Goal: Information Seeking & Learning: Learn about a topic

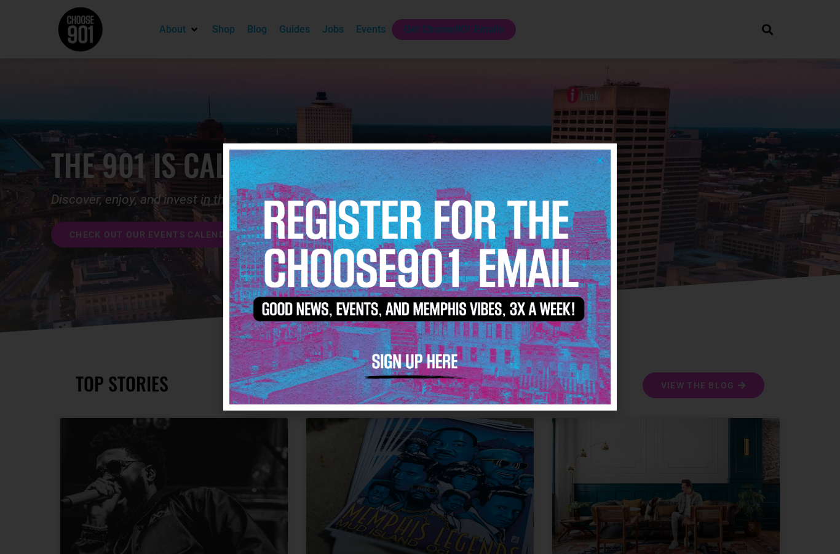
drag, startPoint x: 0, startPoint y: 0, endPoint x: 348, endPoint y: 33, distance: 349.0
click at [348, 33] on div at bounding box center [420, 277] width 840 height 554
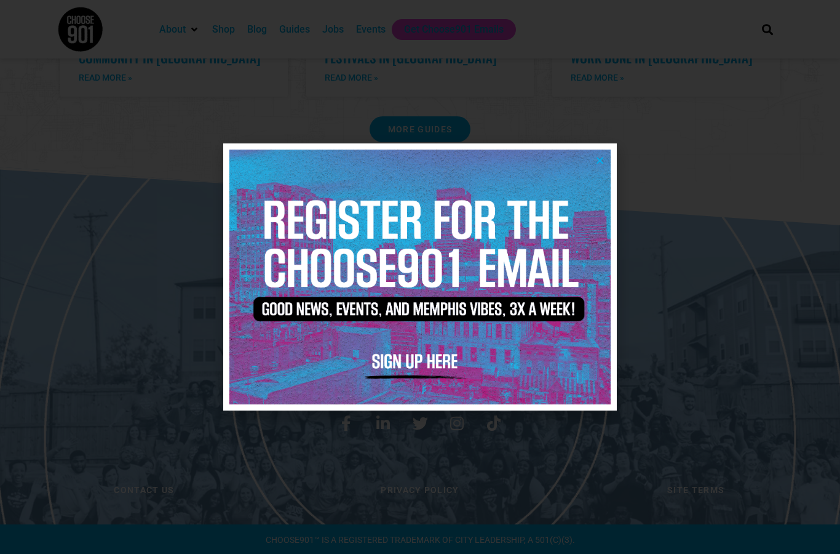
scroll to position [2566, 0]
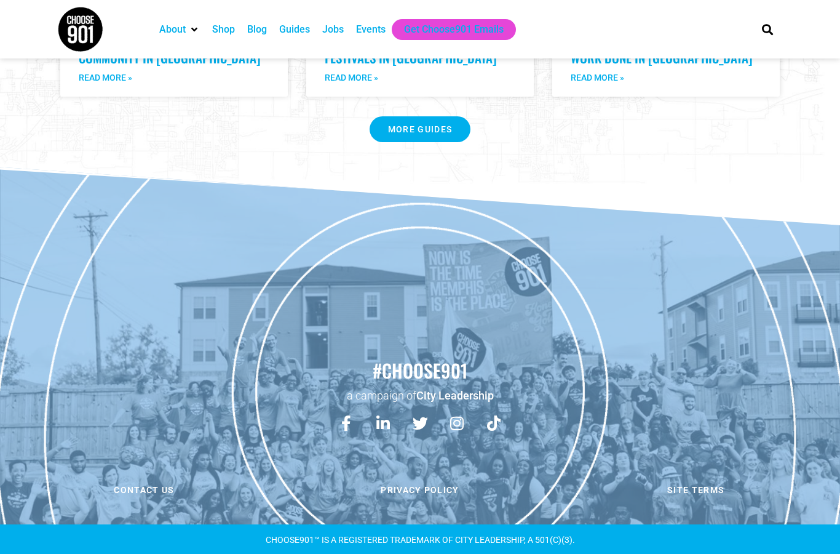
click at [333, 36] on div "Jobs" at bounding box center [333, 29] width 22 height 15
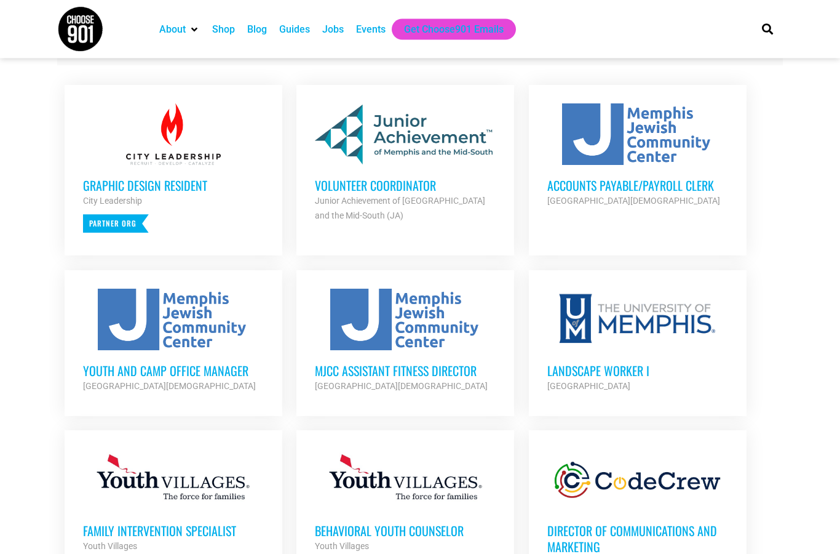
scroll to position [475, 0]
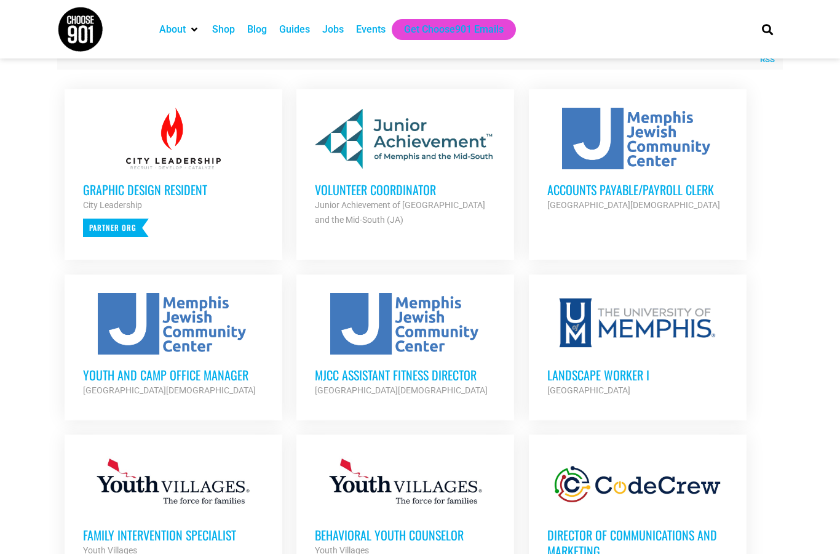
click at [180, 189] on h3 "Graphic Design Resident" at bounding box center [173, 189] width 181 height 16
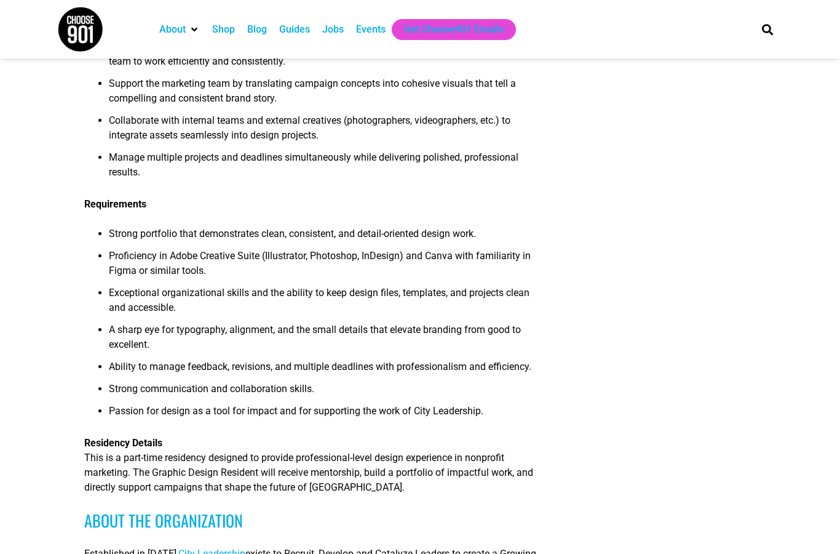
scroll to position [331, 0]
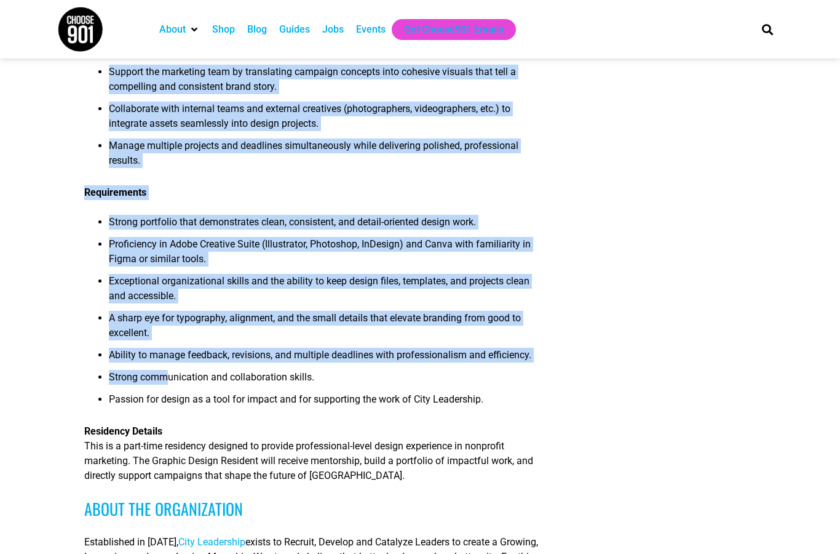
drag, startPoint x: 82, startPoint y: 225, endPoint x: 166, endPoint y: 391, distance: 185.7
click at [166, 391] on article "Graphic Design Resident Objective The Graphic Design Resident will serve as a c…" at bounding box center [420, 399] width 840 height 1302
click at [166, 383] on span "Strong communication and collaboration skills." at bounding box center [211, 377] width 205 height 12
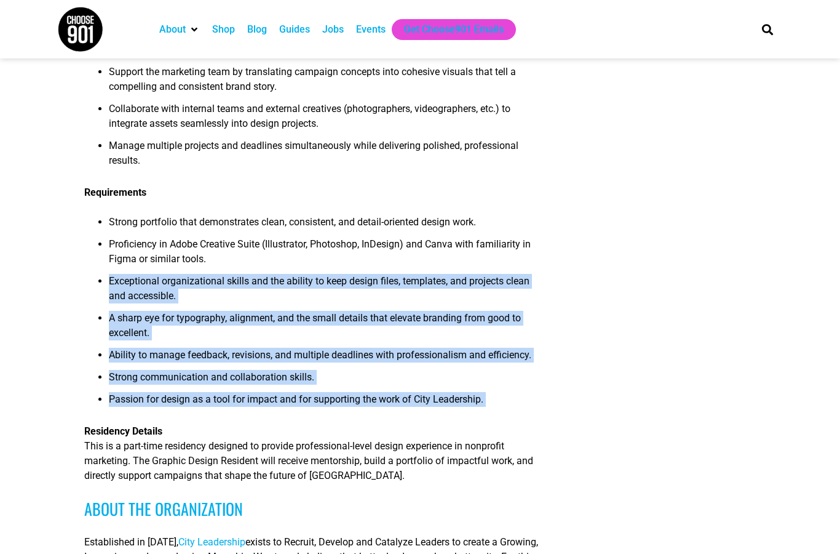
drag, startPoint x: 107, startPoint y: 270, endPoint x: 509, endPoint y: 435, distance: 434.7
click at [509, 435] on div "Objective The Graphic Design Resident will serve as a creative and organization…" at bounding box center [311, 419] width 455 height 1231
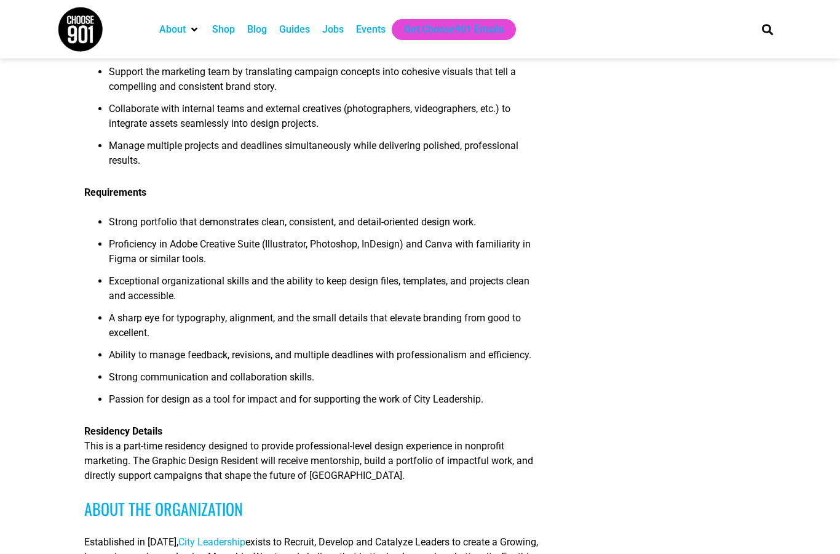
click at [509, 435] on div "Objective The Graphic Design Resident will serve as a creative and organization…" at bounding box center [311, 419] width 455 height 1231
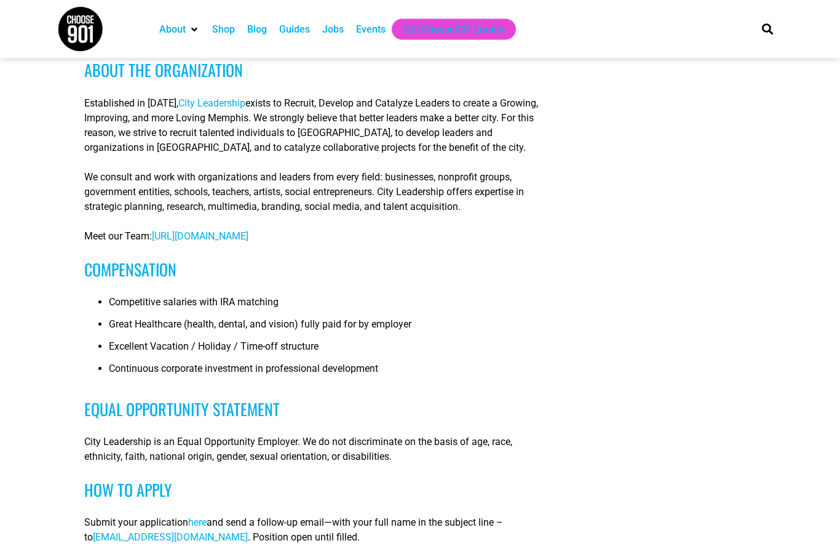
scroll to position [787, 0]
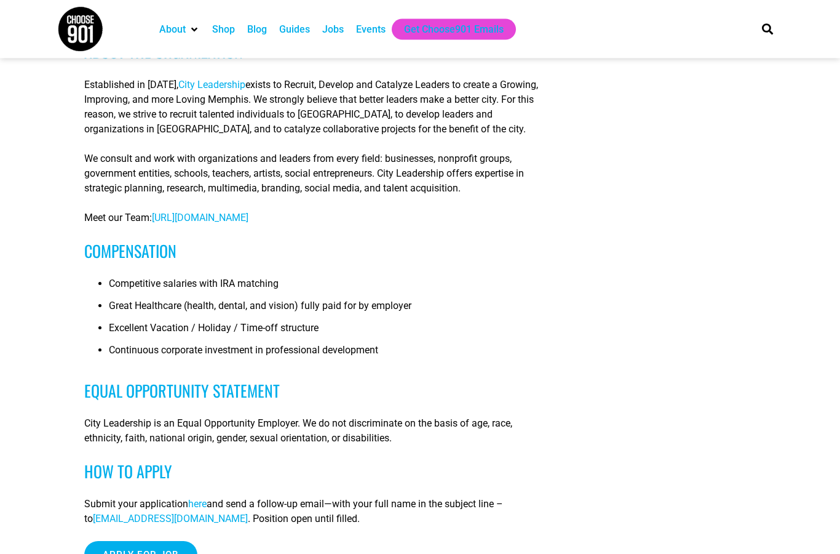
drag, startPoint x: 87, startPoint y: 308, endPoint x: 397, endPoint y: 365, distance: 315.1
click at [397, 365] on ul "Competitive salaries with IRA matching Great Healthcare (health, dental, and vi…" at bounding box center [311, 321] width 455 height 89
click at [397, 365] on li "Continuous corporate investment in professional development" at bounding box center [324, 354] width 431 height 22
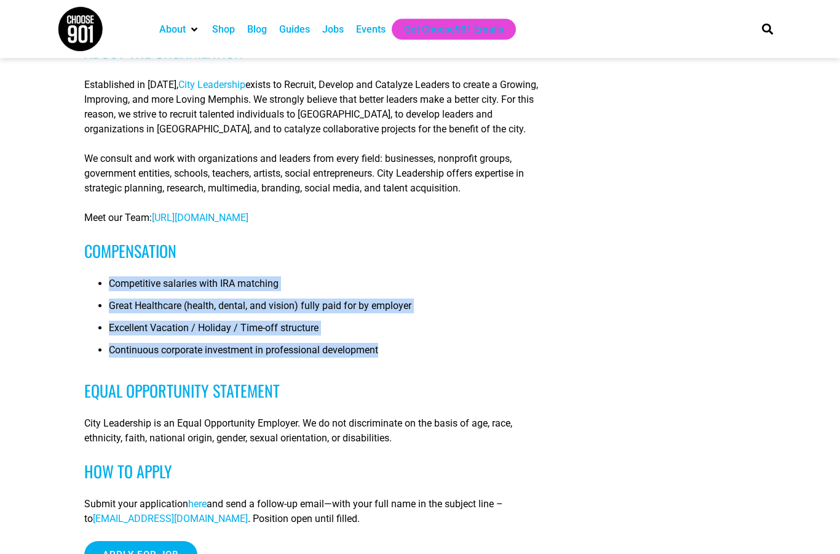
drag, startPoint x: 397, startPoint y: 365, endPoint x: 330, endPoint y: 280, distance: 107.8
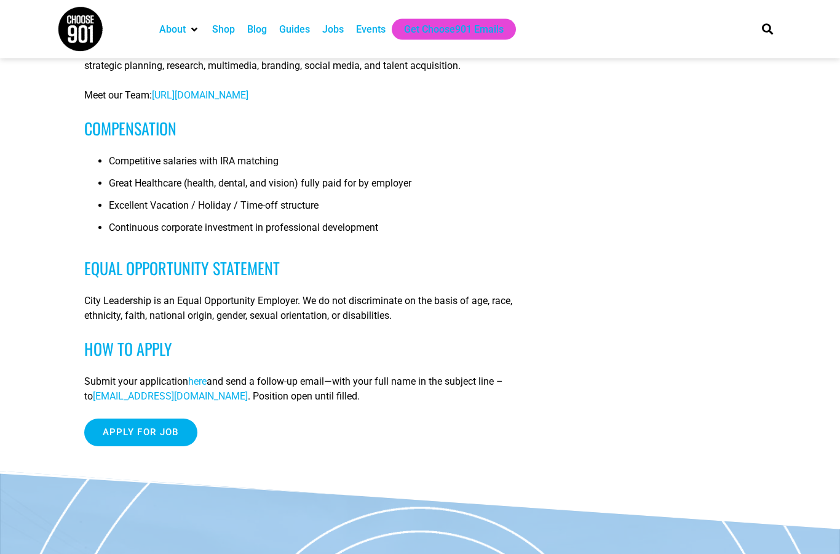
scroll to position [914, 0]
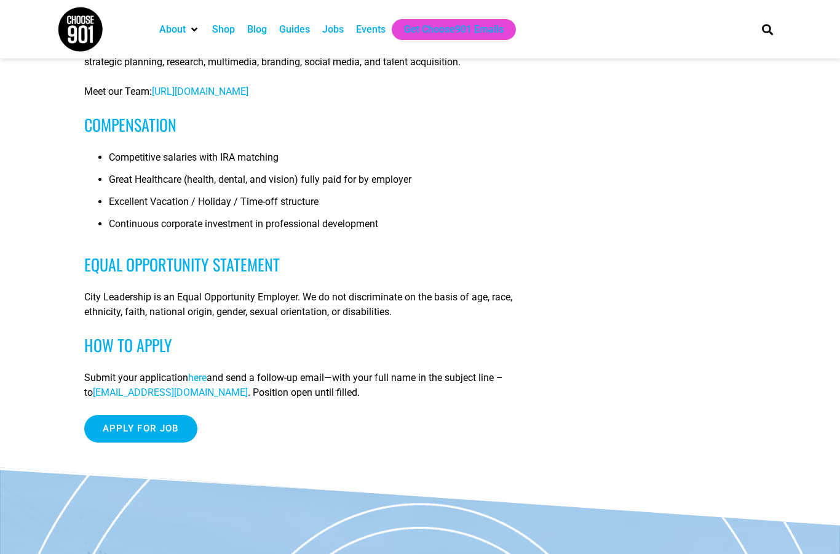
click at [199, 383] on span "here" at bounding box center [197, 377] width 18 height 12
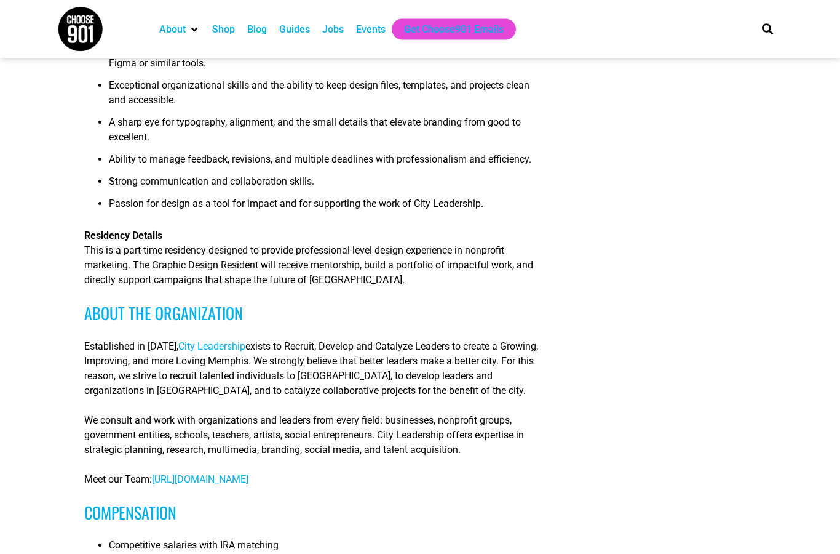
scroll to position [527, 0]
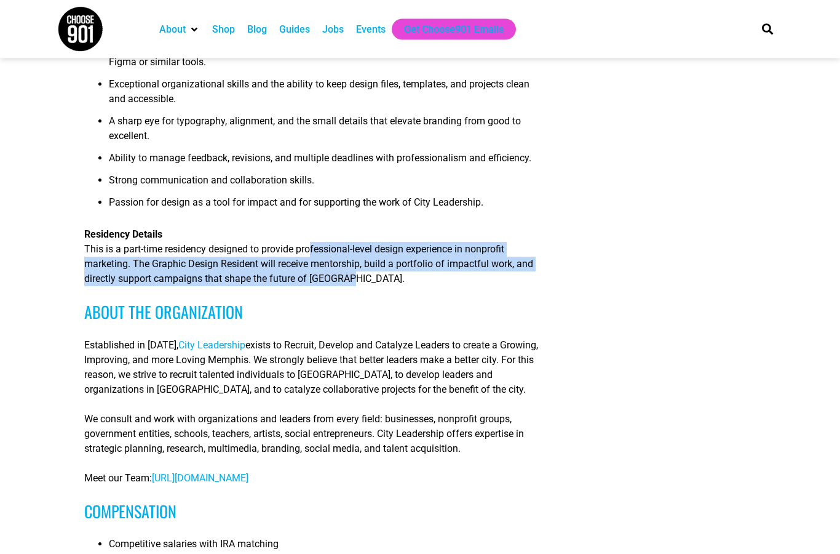
drag, startPoint x: 319, startPoint y: 269, endPoint x: 448, endPoint y: 293, distance: 131.5
click at [446, 287] on p "Residency Details This is a part-time residency designed to provide professiona…" at bounding box center [311, 257] width 455 height 59
click at [448, 287] on p "Residency Details This is a part-time residency designed to provide professiona…" at bounding box center [311, 257] width 455 height 59
drag, startPoint x: 448, startPoint y: 293, endPoint x: 450, endPoint y: 255, distance: 38.8
click at [450, 255] on p "Residency Details This is a part-time residency designed to provide professiona…" at bounding box center [311, 257] width 455 height 59
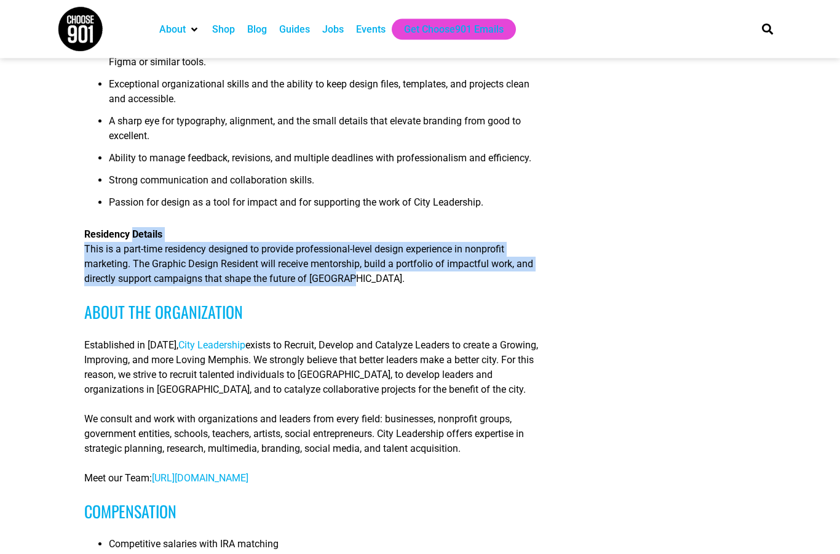
click at [450, 255] on p "Residency Details This is a part-time residency designed to provide professiona…" at bounding box center [311, 257] width 455 height 59
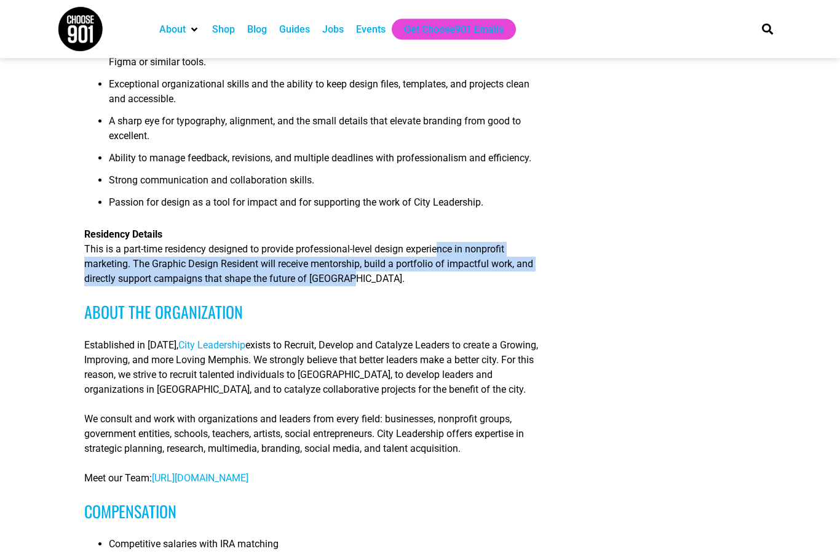
drag, startPoint x: 449, startPoint y: 265, endPoint x: 449, endPoint y: 295, distance: 29.5
click at [449, 287] on p "Residency Details This is a part-time residency designed to provide professiona…" at bounding box center [311, 257] width 455 height 59
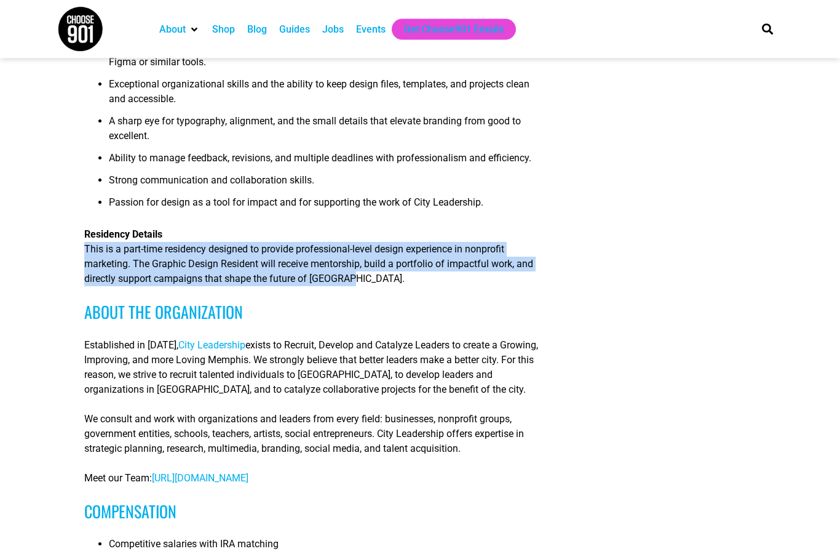
drag, startPoint x: 449, startPoint y: 295, endPoint x: 87, endPoint y: 265, distance: 363.5
click at [87, 265] on p "Residency Details This is a part-time residency designed to provide professiona…" at bounding box center [311, 257] width 455 height 59
click at [87, 265] on span "This is a part-time residency designed to provide professional-level design exp…" at bounding box center [308, 264] width 449 height 41
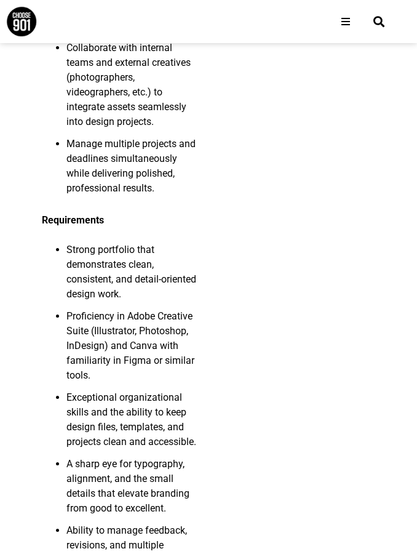
scroll to position [732, 0]
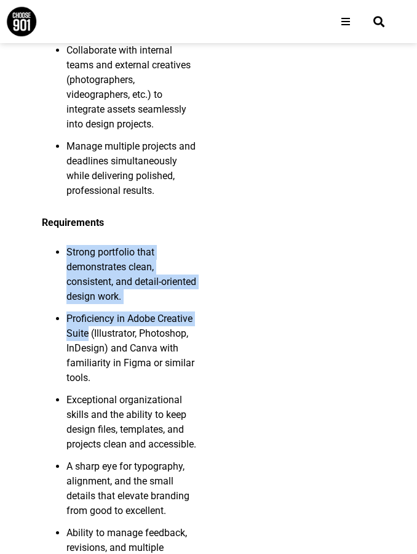
drag, startPoint x: 70, startPoint y: 151, endPoint x: 271, endPoint y: 202, distance: 208.1
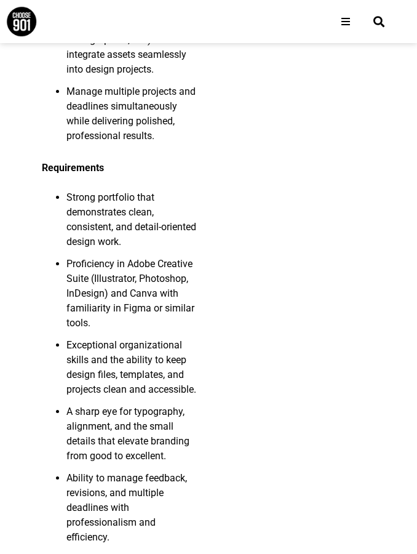
scroll to position [800, 0]
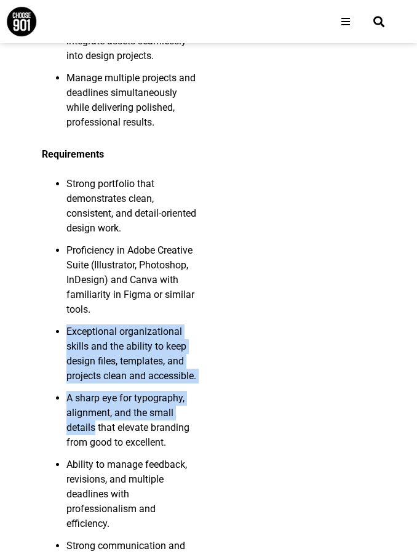
drag, startPoint x: 92, startPoint y: 218, endPoint x: 249, endPoint y: 296, distance: 175.8
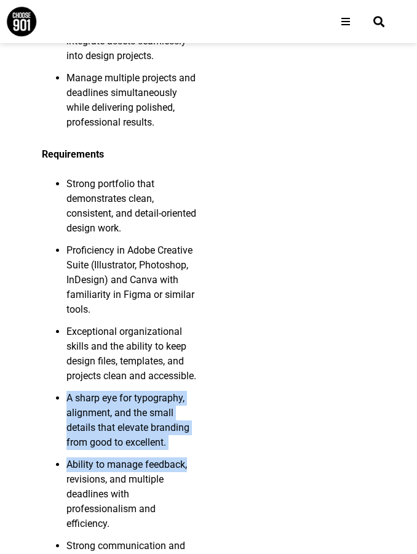
drag, startPoint x: 230, startPoint y: 277, endPoint x: 230, endPoint y: 342, distance: 65.2
drag, startPoint x: 230, startPoint y: 327, endPoint x: 230, endPoint y: 265, distance: 61.5
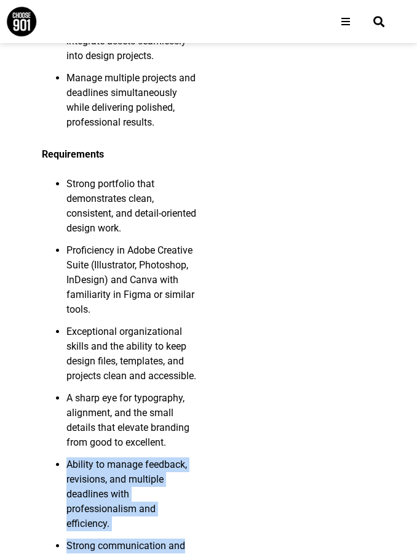
drag, startPoint x: 66, startPoint y: 339, endPoint x: 282, endPoint y: 403, distance: 224.7
drag, startPoint x: 226, startPoint y: 432, endPoint x: 248, endPoint y: 332, distance: 102.8
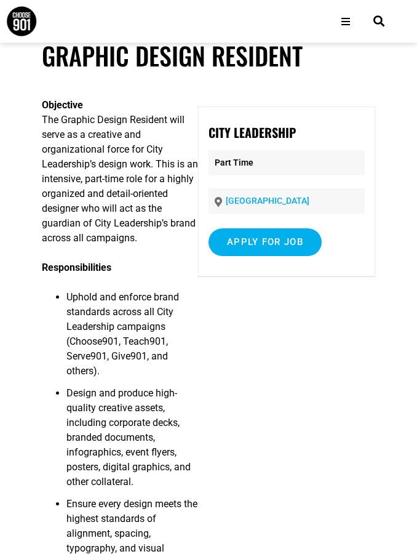
scroll to position [0, 0]
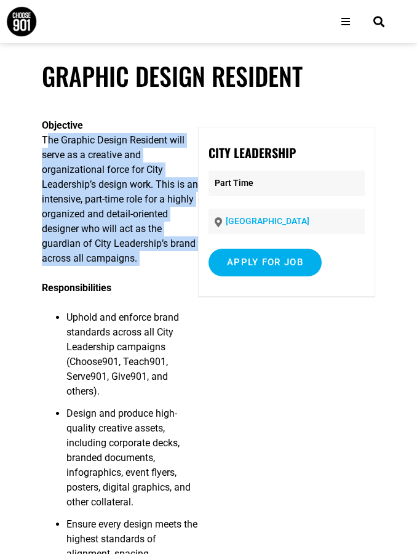
drag, startPoint x: 45, startPoint y: 133, endPoint x: 202, endPoint y: 240, distance: 189.9
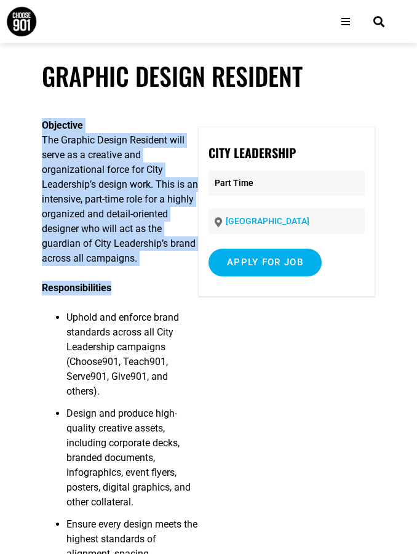
drag, startPoint x: 202, startPoint y: 240, endPoint x: 35, endPoint y: 106, distance: 214.3
drag, startPoint x: 38, startPoint y: 137, endPoint x: 193, endPoint y: 245, distance: 189.4
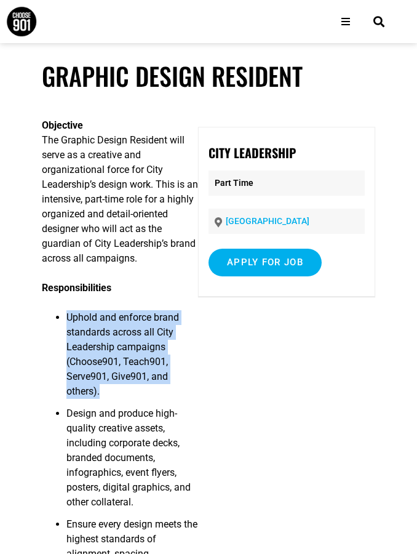
drag, startPoint x: 57, startPoint y: 285, endPoint x: 204, endPoint y: 355, distance: 162.0
click at [198, 355] on li "Uphold and enforce brand standards across all City Leadership campaigns (Choose…" at bounding box center [132, 358] width 132 height 96
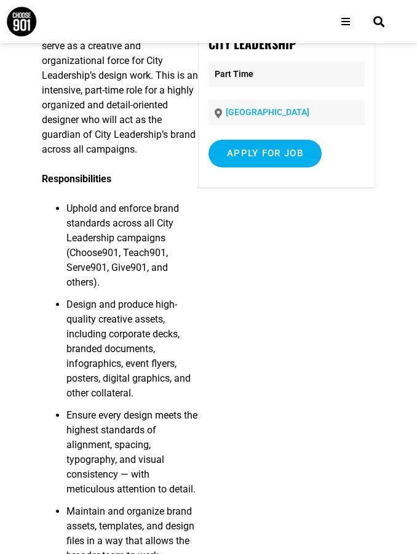
scroll to position [111, 0]
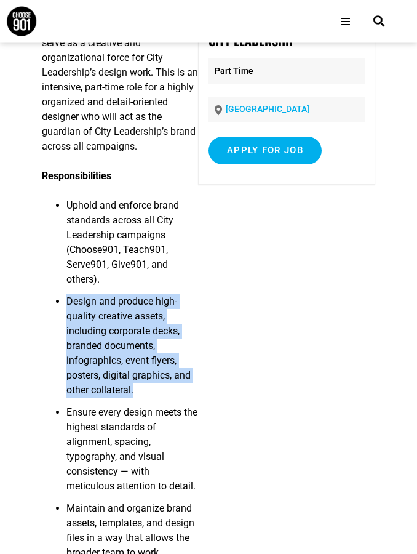
drag, startPoint x: 60, startPoint y: 257, endPoint x: 216, endPoint y: 344, distance: 178.7
click at [198, 344] on ul "Uphold and enforce brand standards across all City Leadership campaigns (Choose…" at bounding box center [120, 512] width 156 height 627
click at [198, 344] on li "Design and produce high-quality creative assets, including corporate decks, bra…" at bounding box center [132, 350] width 132 height 111
drag, startPoint x: 143, startPoint y: 323, endPoint x: 61, endPoint y: 250, distance: 109.4
click at [61, 250] on ul "Uphold and enforce brand standards across all City Leadership campaigns (Choose…" at bounding box center [120, 512] width 156 height 627
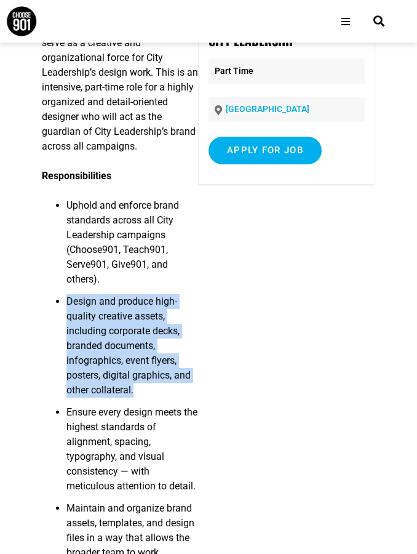
click at [61, 250] on ul "Uphold and enforce brand standards across all City Leadership campaigns (Choose…" at bounding box center [120, 512] width 156 height 627
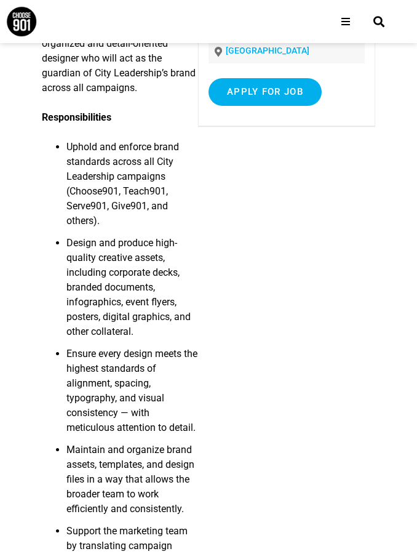
scroll to position [187, 0]
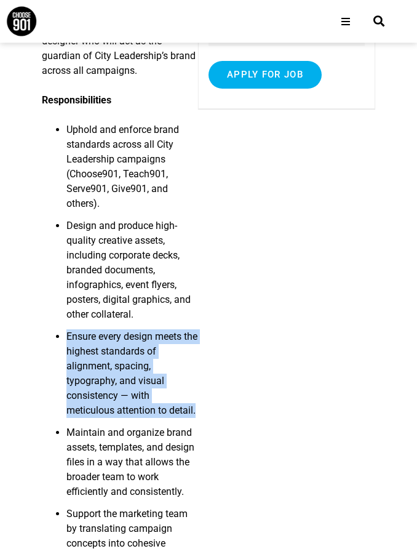
drag, startPoint x: 52, startPoint y: 265, endPoint x: 215, endPoint y: 335, distance: 176.9
click at [198, 335] on ul "Uphold and enforce brand standards across all City Leadership campaigns (Choose…" at bounding box center [120, 436] width 156 height 627
click at [198, 335] on li "Ensure every design meets the highest standards of alignment, spacing, typograp…" at bounding box center [132, 378] width 132 height 96
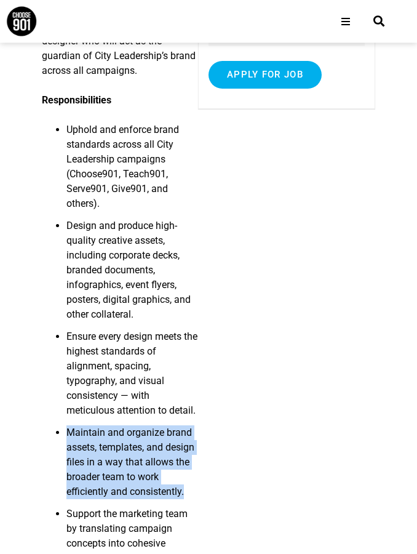
drag, startPoint x: 62, startPoint y: 344, endPoint x: 191, endPoint y: 419, distance: 149.1
click at [191, 419] on ul "Uphold and enforce brand standards across all City Leadership campaigns (Choose…" at bounding box center [120, 436] width 156 height 627
click at [191, 426] on li "Maintain and organize brand assets, templates, and design files in a way that a…" at bounding box center [132, 466] width 132 height 81
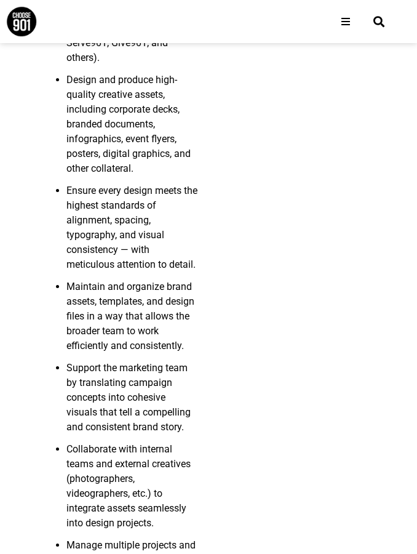
scroll to position [336, 0]
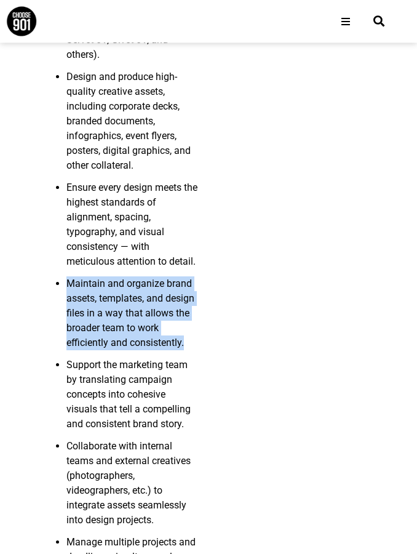
drag, startPoint x: 64, startPoint y: 210, endPoint x: 176, endPoint y: 276, distance: 130.2
click at [176, 276] on ul "Uphold and enforce brand standards across all City Leadership campaigns (Choose…" at bounding box center [120, 287] width 156 height 627
click at [176, 277] on li "Maintain and organize brand assets, templates, and design files in a way that a…" at bounding box center [132, 317] width 132 height 81
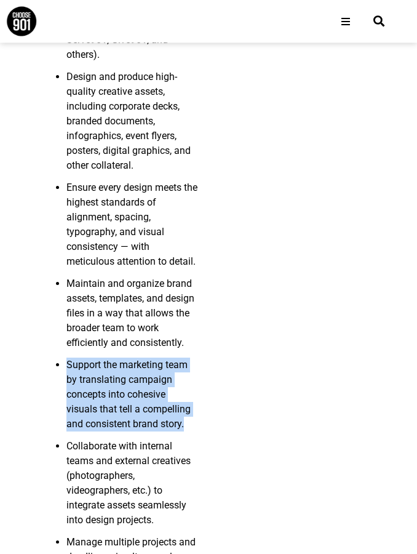
drag, startPoint x: 64, startPoint y: 276, endPoint x: 221, endPoint y: 353, distance: 174.7
click at [198, 353] on ul "Uphold and enforce brand standards across all City Leadership campaigns (Choose…" at bounding box center [120, 287] width 156 height 627
click at [198, 358] on li "Support the marketing team by translating campaign concepts into cohesive visua…" at bounding box center [132, 398] width 132 height 81
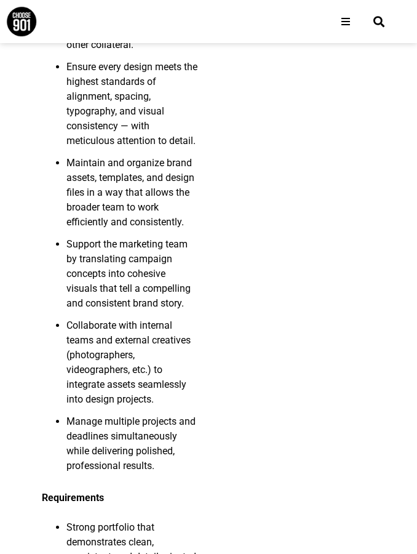
scroll to position [459, 0]
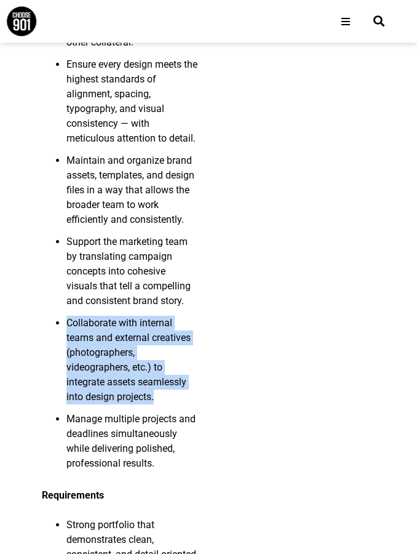
drag, startPoint x: 55, startPoint y: 252, endPoint x: 234, endPoint y: 306, distance: 186.2
drag, startPoint x: 234, startPoint y: 306, endPoint x: 50, endPoint y: 252, distance: 190.9
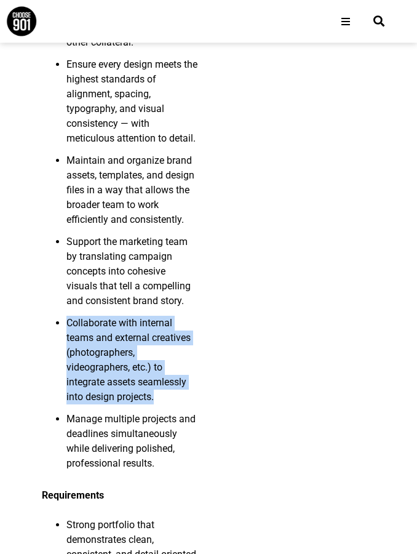
click at [50, 252] on ul "Uphold and enforce brand standards across all City Leadership campaigns (Choose…" at bounding box center [120, 164] width 156 height 627
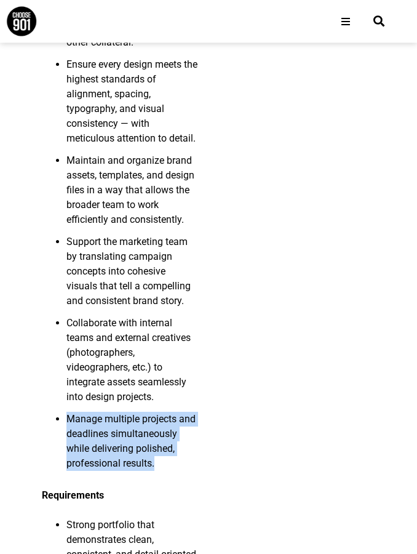
drag, startPoint x: 66, startPoint y: 332, endPoint x: 156, endPoint y: 381, distance: 102.6
click at [156, 412] on li "Manage multiple projects and deadlines simultaneously while delivering polished…" at bounding box center [132, 445] width 132 height 66
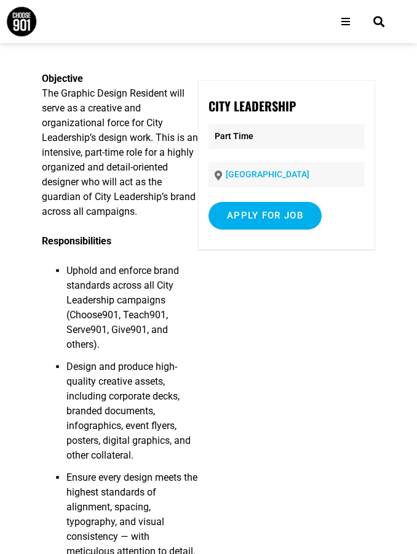
scroll to position [0, 0]
